Goal: Task Accomplishment & Management: Manage account settings

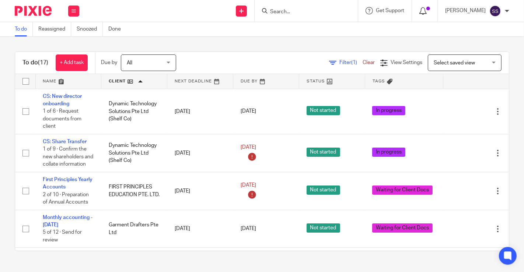
drag, startPoint x: 0, startPoint y: 0, endPoint x: 419, endPoint y: 12, distance: 418.7
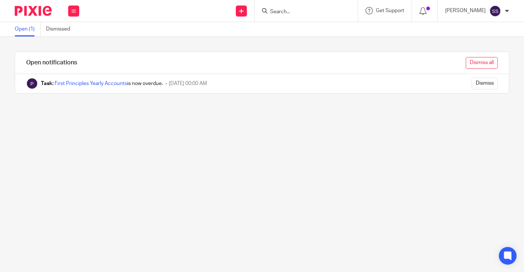
click at [475, 63] on input "Dismiss all" at bounding box center [482, 63] width 32 height 12
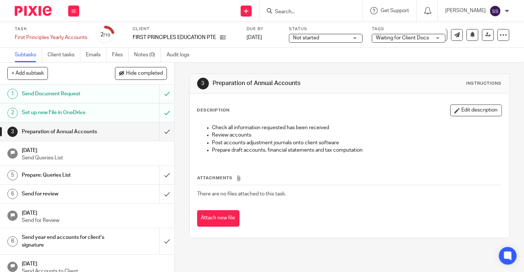
click at [426, 38] on span "Waiting for Client Docs" at bounding box center [402, 37] width 53 height 5
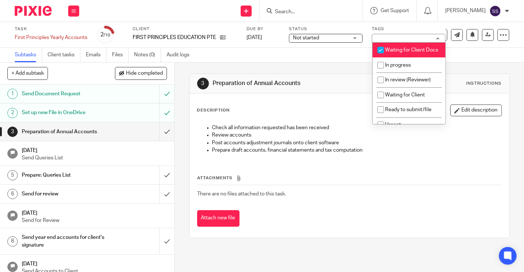
drag, startPoint x: 401, startPoint y: 58, endPoint x: 402, endPoint y: 74, distance: 16.2
click at [401, 58] on li "Waiting for Client Docs" at bounding box center [408, 50] width 73 height 15
checkbox input "false"
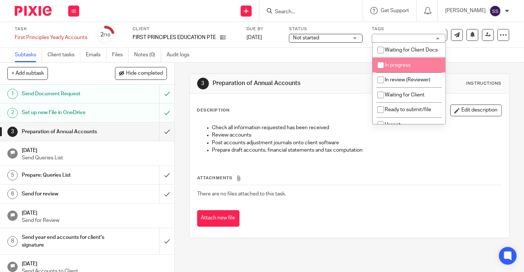
click at [402, 73] on li "In progress" at bounding box center [408, 64] width 73 height 15
checkbox input "true"
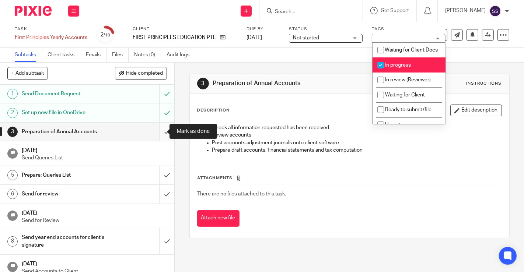
click at [161, 130] on input "submit" at bounding box center [87, 132] width 174 height 18
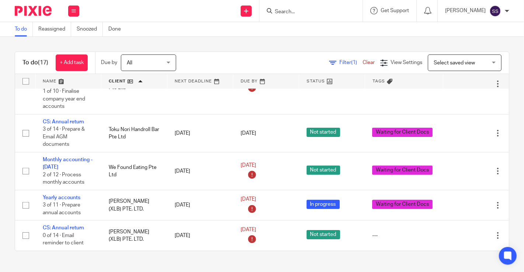
scroll to position [593, 0]
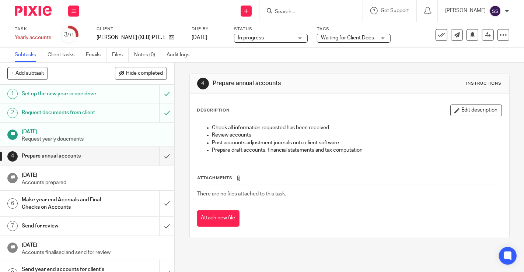
click at [283, 38] on span "In progress" at bounding box center [265, 38] width 55 height 8
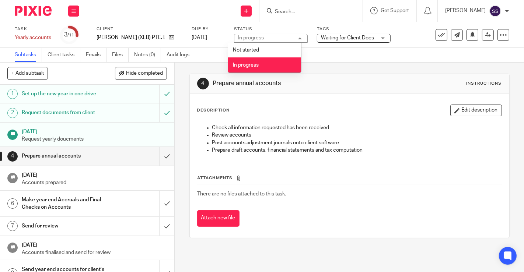
drag, startPoint x: 336, startPoint y: 47, endPoint x: 218, endPoint y: 49, distance: 117.9
click at [336, 46] on div "Task Yearly accounts Save Yearly accounts 3 /11 Client XIAO LAO BAN (XLB) PTE. …" at bounding box center [262, 35] width 524 height 26
